Goal: Find specific page/section: Find specific page/section

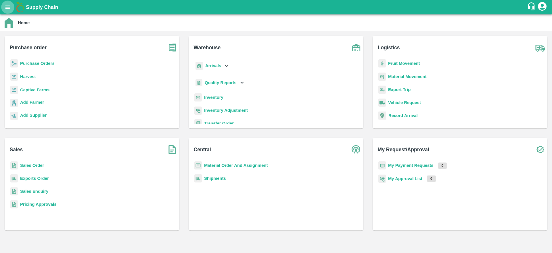
click at [8, 8] on icon "open drawer" at bounding box center [8, 7] width 6 height 6
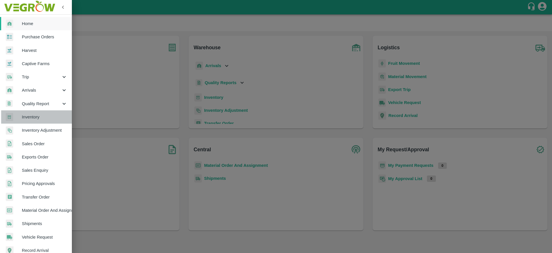
click at [46, 110] on link "Inventory" at bounding box center [36, 116] width 72 height 13
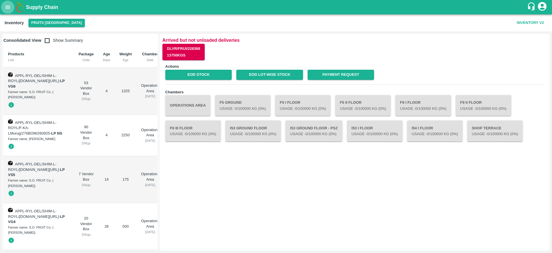
click at [3, 9] on button "open drawer" at bounding box center [7, 7] width 13 height 13
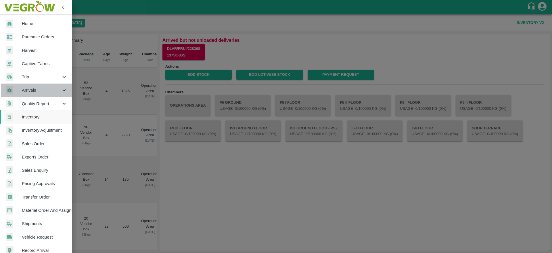
click at [38, 85] on div "Arrivals" at bounding box center [36, 89] width 72 height 13
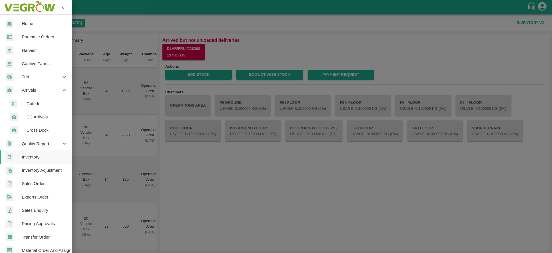
click at [48, 118] on span "DC Arrivals" at bounding box center [46, 117] width 41 height 6
